Goal: Task Accomplishment & Management: Manage account settings

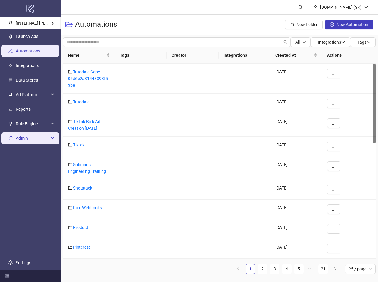
click at [38, 139] on span "Admin" at bounding box center [32, 138] width 33 height 12
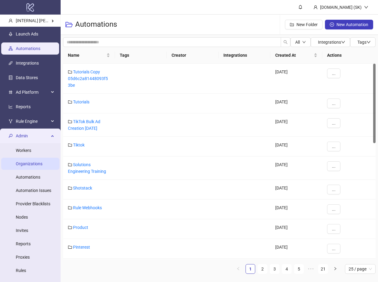
click at [38, 161] on link "Organizations" at bounding box center [29, 163] width 27 height 5
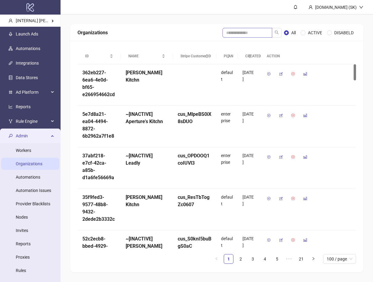
drag, startPoint x: 251, startPoint y: 41, endPoint x: 249, endPoint y: 34, distance: 7.4
click at [251, 41] on div "ID NAME Stripe Customer ID PLAN CREATED ACTION 362eb227-6ea6-4e0d-bf65-e2669546…" at bounding box center [216, 158] width 293 height 235
click at [249, 34] on input "search" at bounding box center [248, 33] width 50 height 10
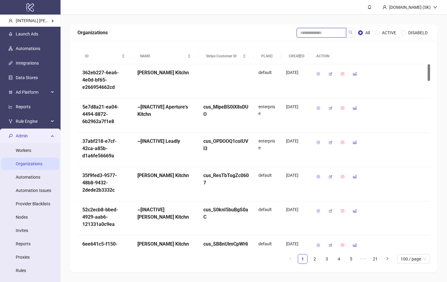
click at [309, 31] on input "search" at bounding box center [322, 33] width 50 height 10
click at [318, 34] on input "search" at bounding box center [322, 33] width 50 height 10
click at [310, 31] on input "search" at bounding box center [322, 33] width 50 height 10
click at [311, 31] on input "search" at bounding box center [322, 33] width 50 height 10
click at [305, 35] on input "search" at bounding box center [322, 33] width 50 height 10
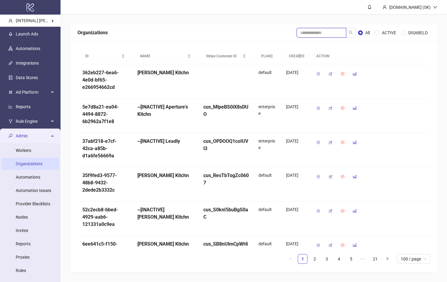
click at [310, 31] on input "search" at bounding box center [322, 33] width 50 height 10
type input "*********"
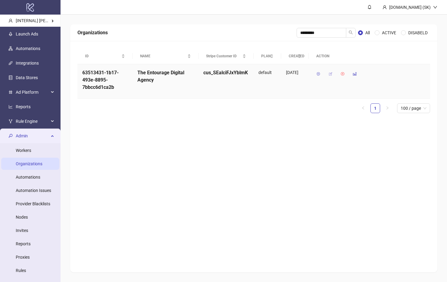
click at [327, 73] on button "button" at bounding box center [331, 74] width 10 height 10
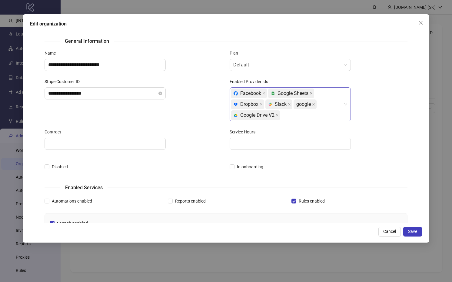
scroll to position [58, 0]
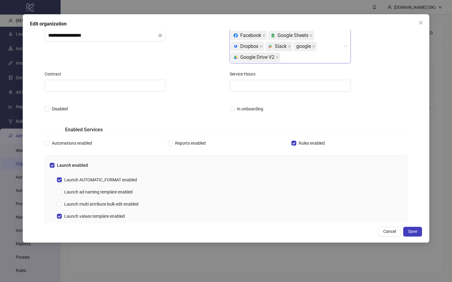
click at [294, 58] on div "Facebook platform/google_sheets Google Sheets platform/dropbox Dropbox platform…" at bounding box center [287, 46] width 112 height 33
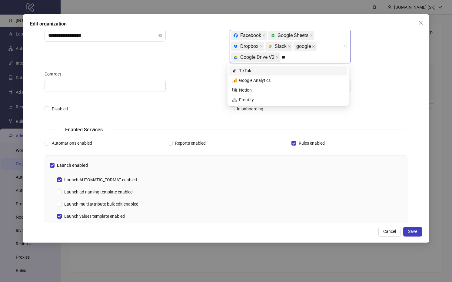
type input "***"
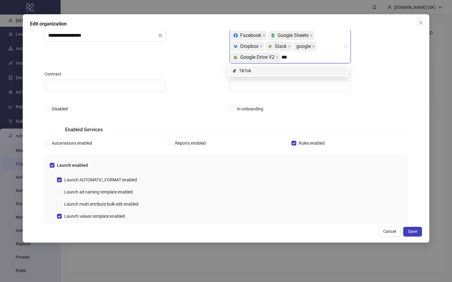
click at [289, 69] on div "platform/tik_tok TikTok" at bounding box center [287, 70] width 111 height 7
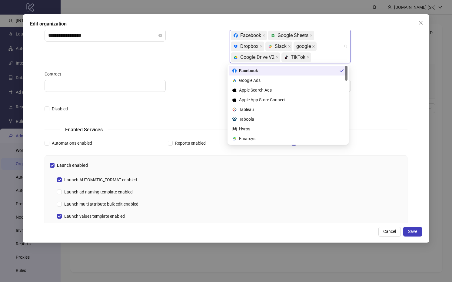
click at [182, 61] on div "**********" at bounding box center [133, 45] width 185 height 50
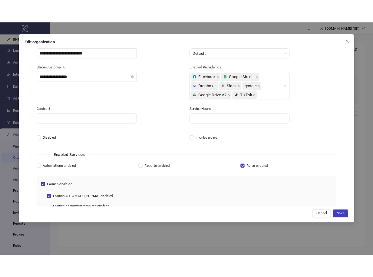
scroll to position [143, 0]
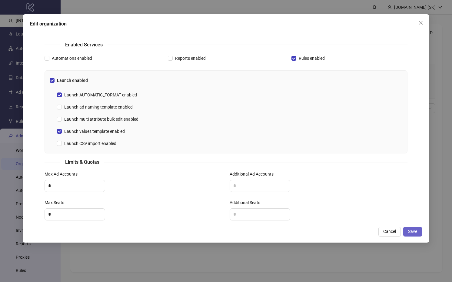
click at [377, 229] on span "Save" at bounding box center [412, 231] width 9 height 5
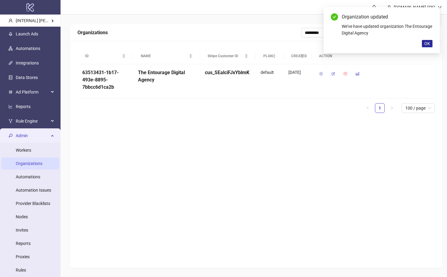
click at [377, 46] on button "OK" at bounding box center [427, 43] width 11 height 7
